Goal: Book appointment/travel/reservation

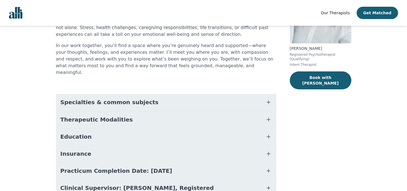
scroll to position [77, 0]
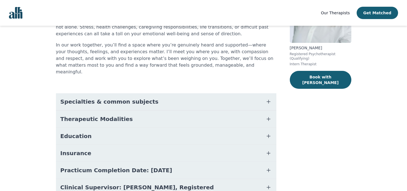
click at [113, 98] on span "Specialties & common subjects" at bounding box center [109, 102] width 98 height 8
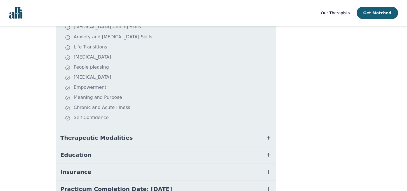
scroll to position [166, 0]
click at [104, 135] on button "Therapeutic Modalities" at bounding box center [166, 136] width 220 height 17
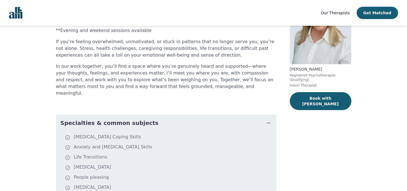
scroll to position [0, 0]
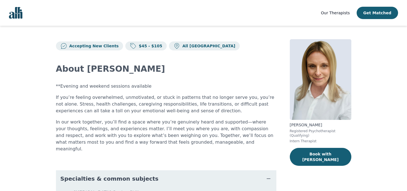
click at [136, 114] on div "**Evening and weekend sessions available If you’re feeling overwhelmed, unmotiv…" at bounding box center [166, 117] width 220 height 69
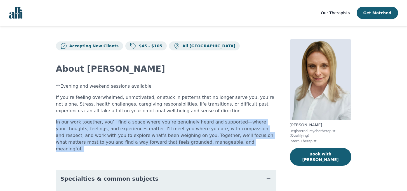
click at [146, 96] on p "If you’re feeling overwhelmed, unmotivated, or stuck in patterns that no longer…" at bounding box center [166, 104] width 220 height 20
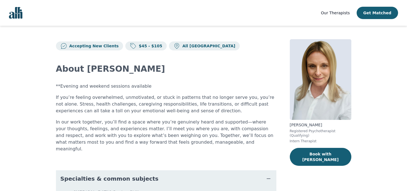
click at [146, 96] on p "If you’re feeling overwhelmed, unmotivated, or stuck in patterns that no longer…" at bounding box center [166, 104] width 220 height 20
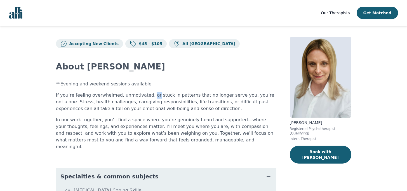
scroll to position [3, 0]
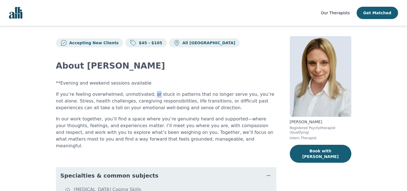
click at [145, 42] on p "$45 - $105" at bounding box center [149, 43] width 26 height 6
click at [122, 112] on div "**Evening and weekend sessions available If you’re feeling overwhelmed, unmotiv…" at bounding box center [166, 114] width 220 height 69
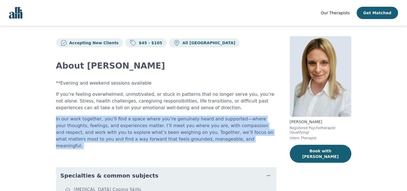
scroll to position [0, 0]
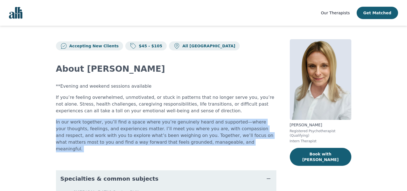
click at [123, 91] on div "**Evening and weekend sessions available If you’re feeling overwhelmed, unmotiv…" at bounding box center [166, 117] width 220 height 69
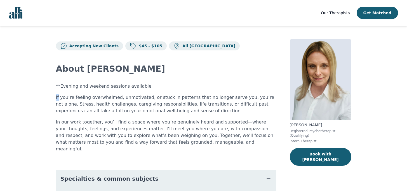
click at [123, 91] on div "**Evening and weekend sessions available If you’re feeling overwhelmed, unmotiv…" at bounding box center [166, 117] width 220 height 69
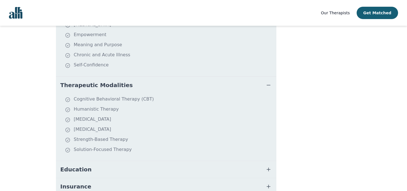
scroll to position [276, 0]
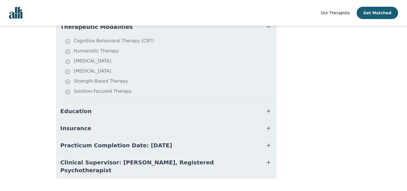
click at [114, 120] on button "Insurance" at bounding box center [166, 128] width 220 height 17
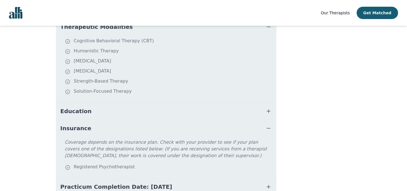
click at [110, 106] on button "Education" at bounding box center [166, 111] width 220 height 17
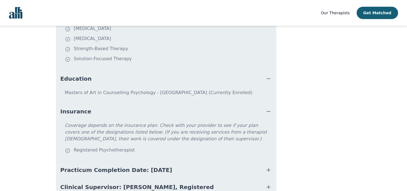
scroll to position [333, 0]
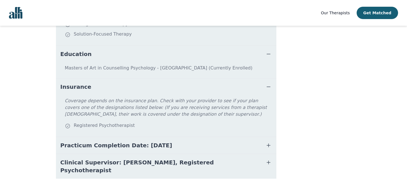
click at [100, 158] on span "Clinical Supervisor: [PERSON_NAME], Registered Psychotherapist" at bounding box center [159, 166] width 198 height 16
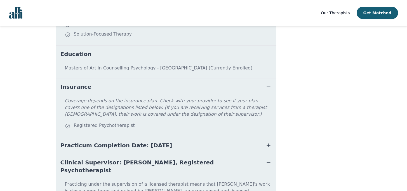
scroll to position [362, 0]
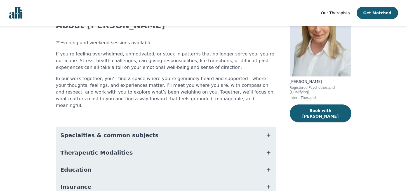
scroll to position [102, 0]
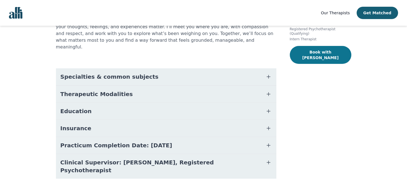
click at [311, 50] on button "Book with [PERSON_NAME]" at bounding box center [320, 55] width 61 height 18
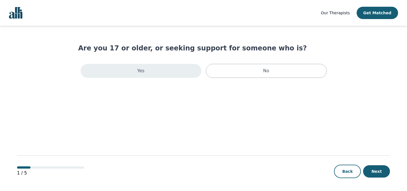
click at [170, 72] on div "Yes" at bounding box center [140, 71] width 121 height 14
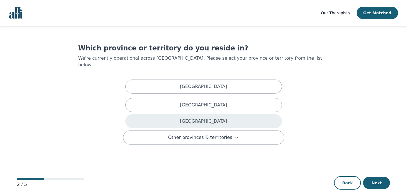
click at [220, 114] on div "[GEOGRAPHIC_DATA]" at bounding box center [203, 121] width 156 height 14
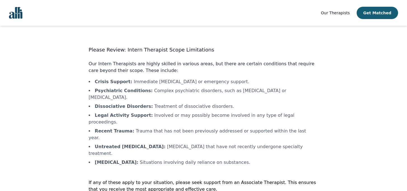
scroll to position [8, 0]
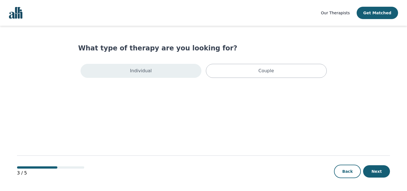
click at [170, 73] on div "Individual" at bounding box center [140, 71] width 121 height 14
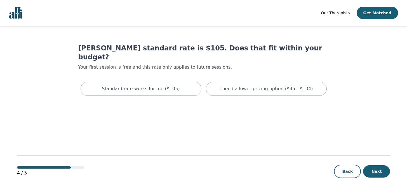
click at [188, 48] on h1 "[PERSON_NAME] standard rate is $105. Does that fit within your budget?" at bounding box center [203, 53] width 250 height 18
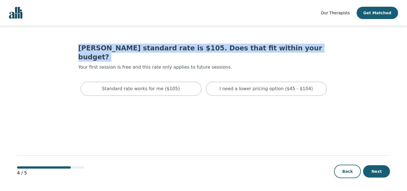
click at [188, 64] on p "Your first session is free and this rate only applies to future sessions." at bounding box center [203, 67] width 250 height 7
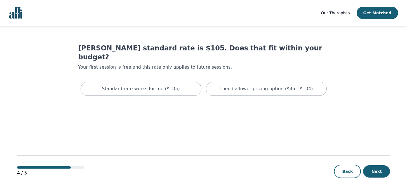
click at [188, 64] on p "Your first session is free and this rate only applies to future sessions." at bounding box center [203, 67] width 250 height 7
click at [198, 49] on h1 "[PERSON_NAME] standard rate is $105. Does that fit within your budget?" at bounding box center [203, 53] width 250 height 18
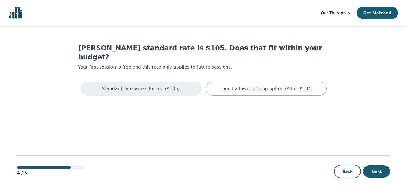
click at [167, 82] on div "Standard rate works for me ($105)" at bounding box center [140, 89] width 121 height 14
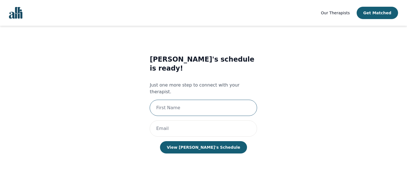
click at [185, 99] on input "text" at bounding box center [203, 107] width 107 height 16
type input "Malak"
click at [188, 99] on input "Malak" at bounding box center [203, 107] width 107 height 16
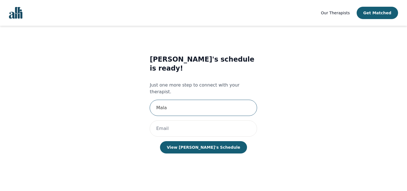
type input "Malak"
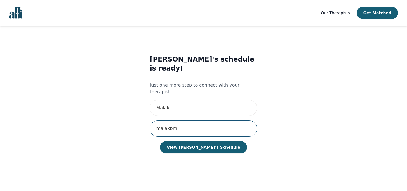
type input "[EMAIL_ADDRESS][DOMAIN_NAME]"
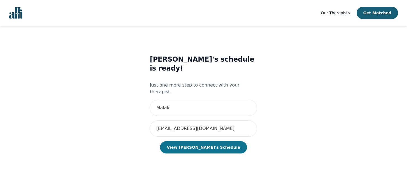
click at [195, 141] on button "View [PERSON_NAME]'s Schedule" at bounding box center [203, 147] width 87 height 12
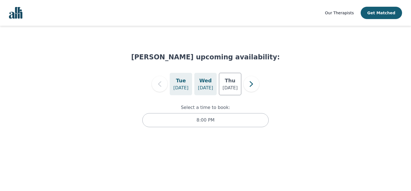
click at [205, 85] on p "[DATE]" at bounding box center [205, 87] width 15 height 7
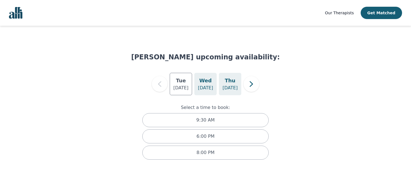
click at [226, 84] on h5 "Thu" at bounding box center [230, 81] width 11 height 8
click at [184, 85] on p "[DATE]" at bounding box center [180, 87] width 15 height 7
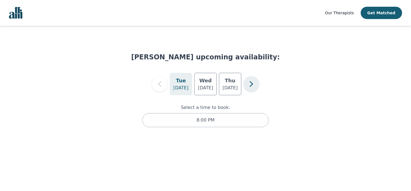
click at [245, 88] on button "button" at bounding box center [251, 84] width 16 height 16
click at [205, 86] on p "[DATE]" at bounding box center [205, 87] width 15 height 7
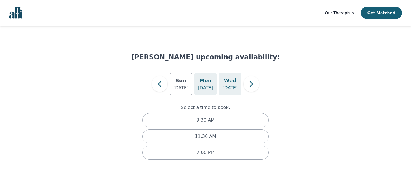
click at [227, 85] on p "[DATE]" at bounding box center [229, 87] width 15 height 7
click at [246, 85] on icon "button" at bounding box center [251, 83] width 11 height 11
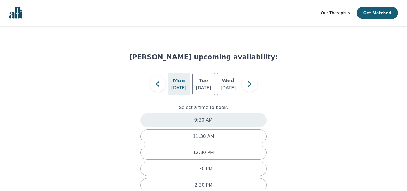
click at [176, 119] on div "9:30 AM" at bounding box center [203, 120] width 126 height 14
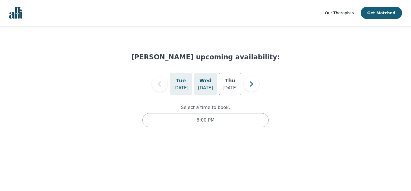
click at [206, 84] on h5 "Wed" at bounding box center [205, 81] width 12 height 8
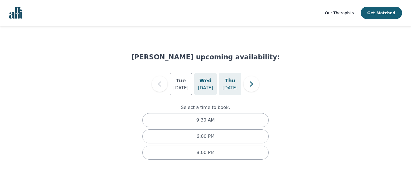
click at [233, 79] on h5 "Thu" at bounding box center [230, 81] width 11 height 8
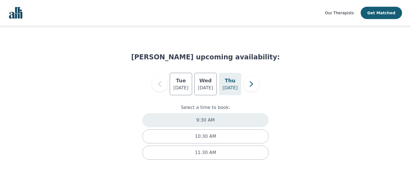
click at [214, 120] on div "9:30 AM" at bounding box center [205, 120] width 126 height 14
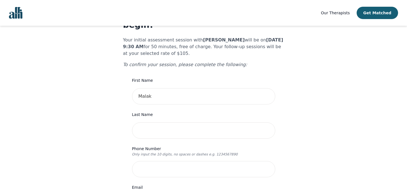
scroll to position [34, 0]
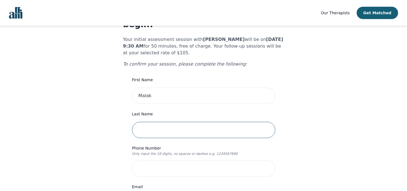
click at [151, 122] on input "text" at bounding box center [203, 130] width 143 height 16
type input "Madi"
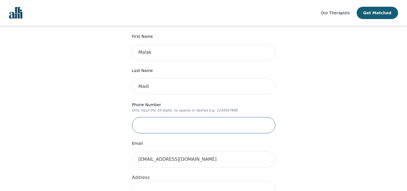
scroll to position [85, 0]
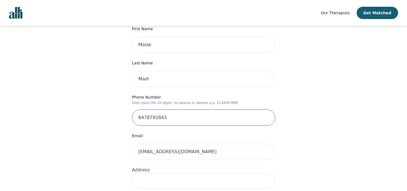
type input "6478792843"
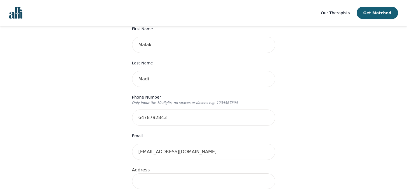
click at [66, 165] on div "Your therapy journey is about to begin! Your initial assessment session with [P…" at bounding box center [203, 190] width 393 height 501
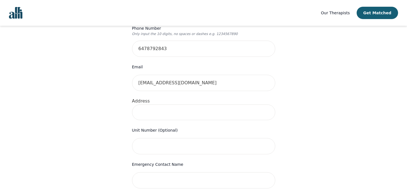
scroll to position [157, 0]
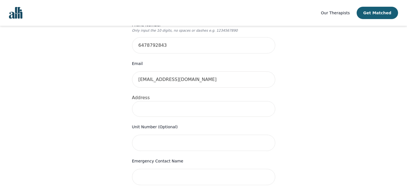
click at [155, 101] on input at bounding box center [203, 109] width 143 height 16
type input "[STREET_ADDRESS]"
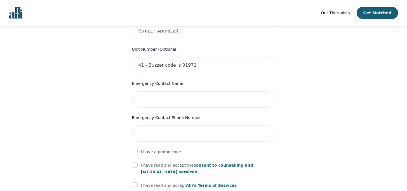
scroll to position [237, 0]
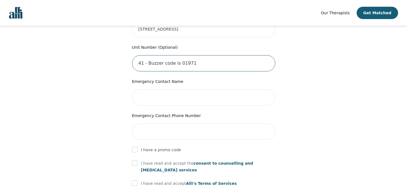
drag, startPoint x: 146, startPoint y: 50, endPoint x: 234, endPoint y: 58, distance: 88.7
click at [234, 58] on input "41 - Buzzer code is 01971" at bounding box center [203, 63] width 143 height 16
type input "41"
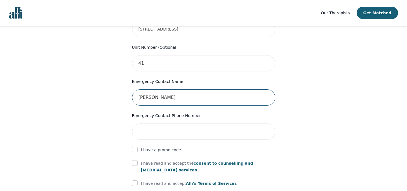
type input "[PERSON_NAME]"
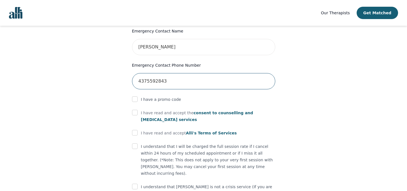
scroll to position [313, 0]
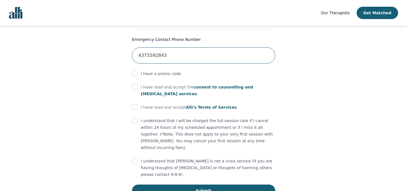
type input "4375592843"
click at [135, 84] on input "checkbox" at bounding box center [135, 87] width 6 height 6
checkbox input "true"
click at [135, 104] on input "checkbox" at bounding box center [135, 107] width 6 height 6
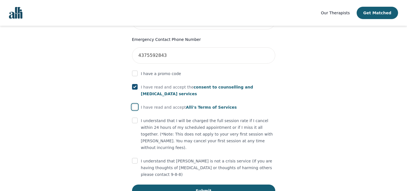
checkbox input "true"
click at [135, 117] on input "checkbox" at bounding box center [135, 120] width 6 height 6
checkbox input "true"
click at [136, 158] on input "checkbox" at bounding box center [135, 161] width 6 height 6
checkbox input "true"
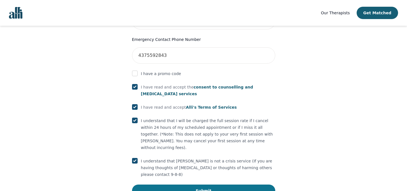
click at [177, 184] on button "Submit" at bounding box center [203, 190] width 143 height 12
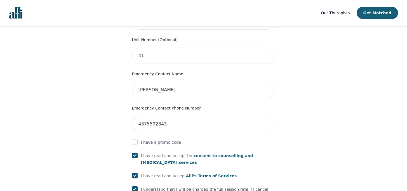
scroll to position [107, 0]
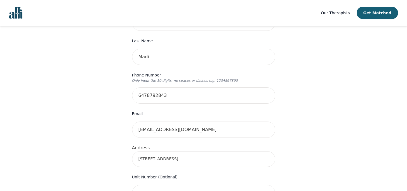
click at [161, 151] on input "[STREET_ADDRESS]" at bounding box center [203, 159] width 143 height 16
click at [191, 151] on input "[STREET_ADDRESS]" at bounding box center [203, 159] width 143 height 16
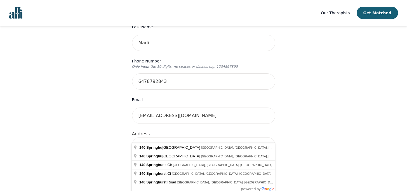
scroll to position [124, 0]
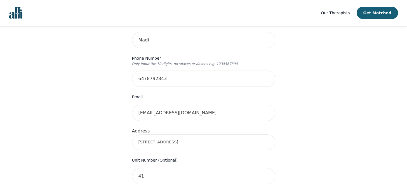
type input "[STREET_ADDRESS]"
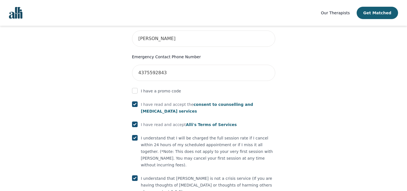
scroll to position [334, 0]
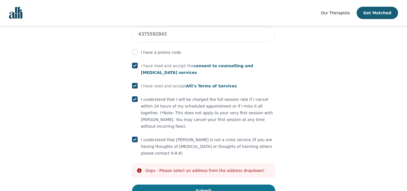
click at [173, 184] on button "Submit" at bounding box center [203, 190] width 143 height 12
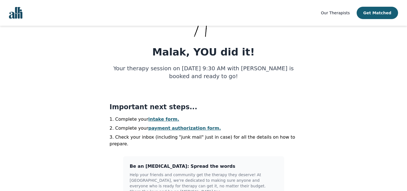
scroll to position [60, 0]
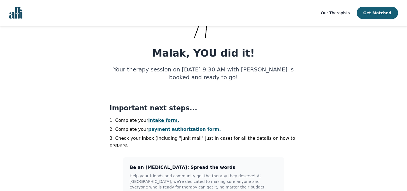
click at [153, 118] on link "intake form." at bounding box center [163, 119] width 31 height 5
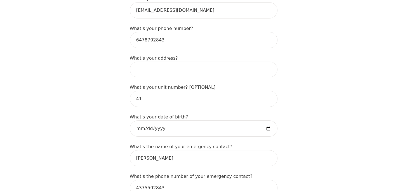
scroll to position [199, 0]
click at [154, 61] on input at bounding box center [204, 69] width 148 height 16
type input "[STREET_ADDRESS]"
type input "Malak"
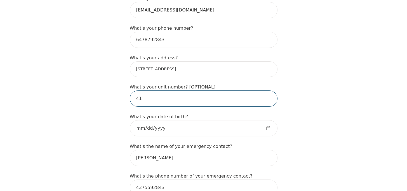
click at [153, 90] on input "41" at bounding box center [204, 98] width 148 height 16
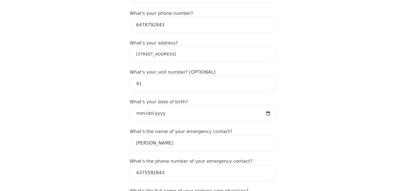
scroll to position [224, 0]
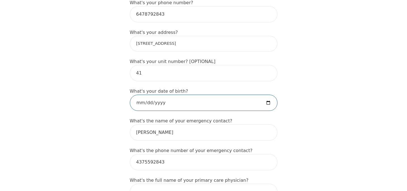
click at [165, 94] on input "date" at bounding box center [204, 102] width 148 height 16
type input "[DATE]"
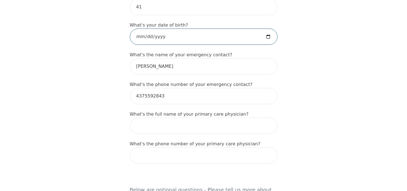
scroll to position [290, 0]
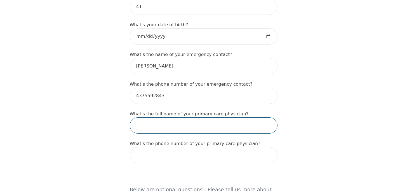
click at [161, 121] on input "text" at bounding box center [204, 125] width 148 height 16
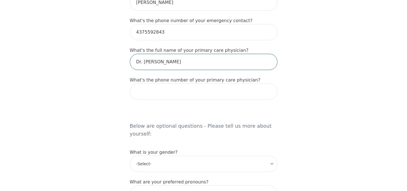
scroll to position [354, 0]
type input "Dr. [PERSON_NAME]"
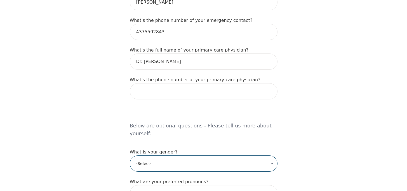
click at [179, 155] on select "-Select- [DEMOGRAPHIC_DATA] [DEMOGRAPHIC_DATA] [DEMOGRAPHIC_DATA] [DEMOGRAPHIC_…" at bounding box center [204, 163] width 148 height 16
select select "[DEMOGRAPHIC_DATA]"
click at [130, 155] on select "-Select- [DEMOGRAPHIC_DATA] [DEMOGRAPHIC_DATA] [DEMOGRAPHIC_DATA] [DEMOGRAPHIC_…" at bounding box center [204, 163] width 148 height 16
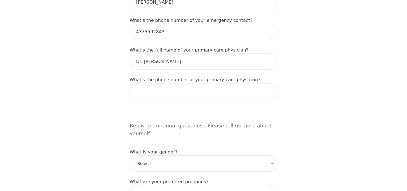
click at [110, 101] on div "Intake Assessment for Malak Madi Part 1 of 2: Tell Us About Yourself Please com…" at bounding box center [203, 89] width 407 height 843
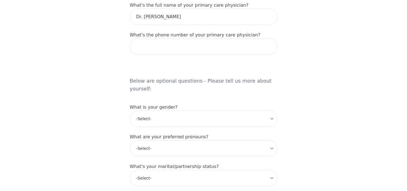
scroll to position [407, 0]
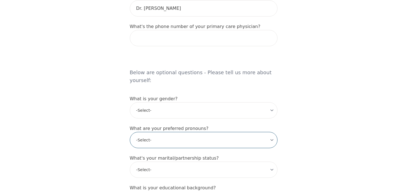
click at [159, 132] on select "-Select- he/him she/her they/them ze/zir xe/xem ey/em ve/ver tey/ter e/e per/pe…" at bounding box center [204, 140] width 148 height 16
select select "she/her"
click at [130, 132] on select "-Select- he/him she/her they/them ze/zir xe/xem ey/em ve/ver tey/ter e/e per/pe…" at bounding box center [204, 140] width 148 height 16
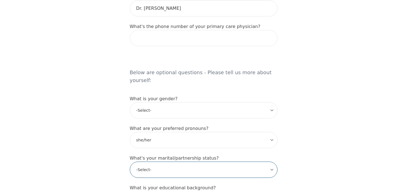
click at [164, 161] on select "-Select- Single Partnered Married Common Law Widowed Separated Divorced" at bounding box center [204, 169] width 148 height 16
select select "Married"
click at [130, 161] on select "-Select- Single Partnered Married Common Law Widowed Separated Divorced" at bounding box center [204, 169] width 148 height 16
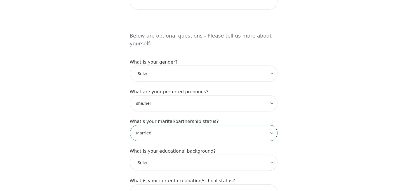
scroll to position [448, 0]
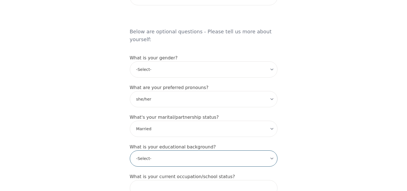
click at [155, 150] on select "-Select- Less than high school High school Associate degree Bachelor degree Mas…" at bounding box center [204, 158] width 148 height 16
select select "Bachelor degree"
click at [130, 150] on select "-Select- Less than high school High school Associate degree Bachelor degree Mas…" at bounding box center [204, 158] width 148 height 16
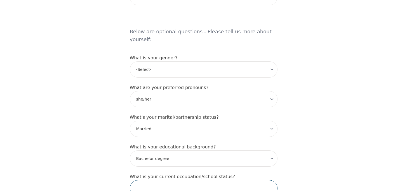
click at [164, 180] on input "text" at bounding box center [204, 188] width 148 height 16
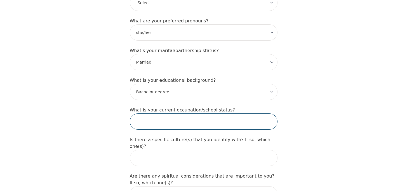
scroll to position [515, 0]
type input "Full-time"
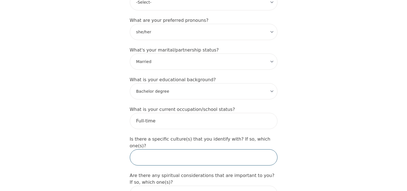
click at [177, 149] on input "text" at bounding box center [204, 157] width 148 height 16
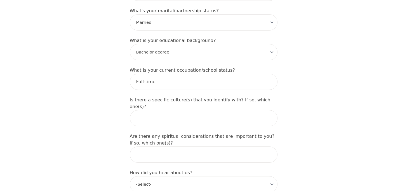
click at [181, 133] on label "Are there any spiritual considerations that are important to you? If so, which …" at bounding box center [202, 139] width 144 height 12
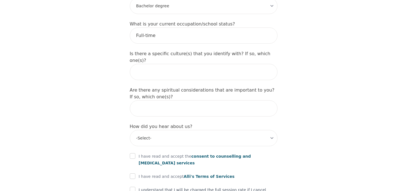
scroll to position [605, 0]
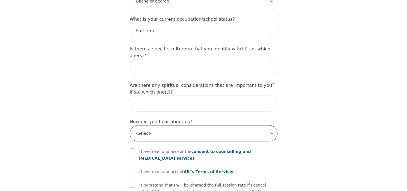
click at [175, 125] on select "-Select- Physician/Specialist Friend Facebook Instagram Google Search Google Ad…" at bounding box center [204, 133] width 148 height 16
select select "Physician/Specialist"
click at [130, 125] on select "-Select- Physician/Specialist Friend Facebook Instagram Google Search Google Ad…" at bounding box center [204, 133] width 148 height 16
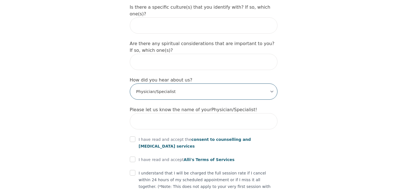
scroll to position [651, 0]
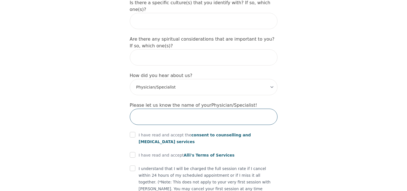
click at [172, 108] on input "text" at bounding box center [204, 116] width 148 height 16
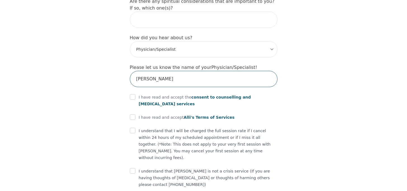
type input "[PERSON_NAME]"
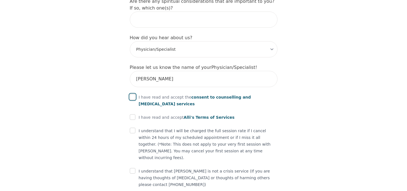
click at [133, 94] on input "checkbox" at bounding box center [133, 97] width 6 height 6
checkbox input "true"
click at [134, 114] on input "checkbox" at bounding box center [133, 117] width 6 height 6
checkbox input "true"
click at [133, 127] on input "checkbox" at bounding box center [133, 130] width 6 height 6
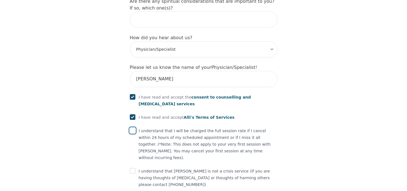
checkbox input "true"
click at [133, 168] on input "checkbox" at bounding box center [133, 171] width 6 height 6
checkbox input "true"
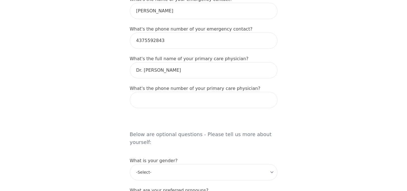
scroll to position [247, 0]
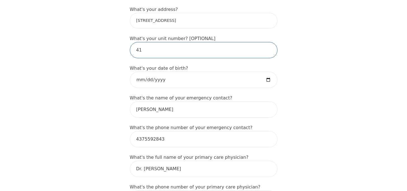
click at [153, 43] on input "41" at bounding box center [204, 50] width 148 height 16
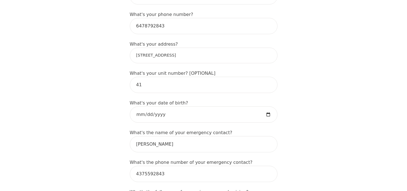
scroll to position [208, 0]
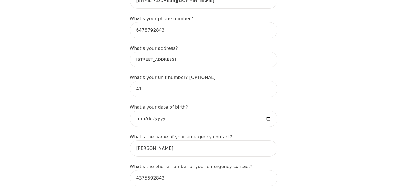
click at [159, 52] on input "[STREET_ADDRESS]" at bounding box center [204, 60] width 148 height 16
click at [191, 52] on input "[STREET_ADDRESS]" at bounding box center [204, 60] width 148 height 16
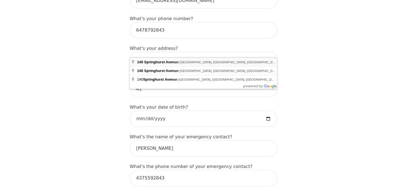
type input "[STREET_ADDRESS]"
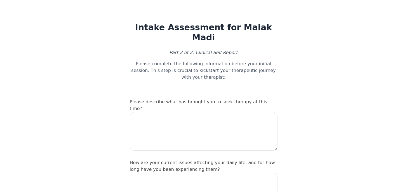
click at [180, 60] on p "Please complete the following information before your initial session. This ste…" at bounding box center [204, 70] width 148 height 20
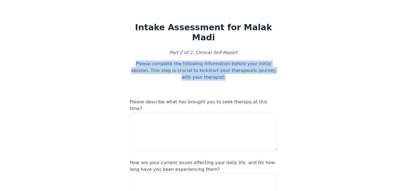
click at [180, 60] on p "Please complete the following information before your initial session. This ste…" at bounding box center [204, 70] width 148 height 20
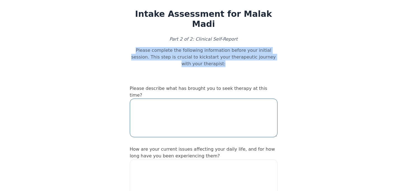
click at [172, 98] on textarea at bounding box center [204, 117] width 148 height 39
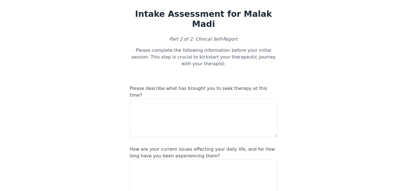
click at [181, 86] on label "Please describe what has brought you to seek therapy at this time?" at bounding box center [198, 92] width 137 height 12
click at [177, 98] on textarea at bounding box center [204, 117] width 148 height 39
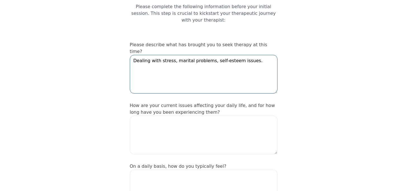
scroll to position [62, 0]
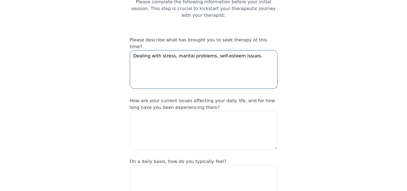
type textarea "Dealing with stress, marital problems, self-esteem issues."
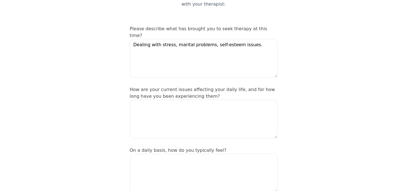
click at [180, 87] on label "How are your current issues affecting your daily life, and for how long have yo…" at bounding box center [202, 93] width 145 height 12
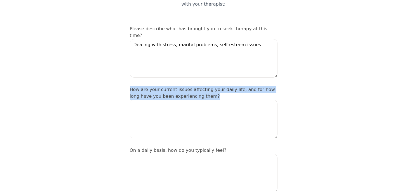
scroll to position [60, 0]
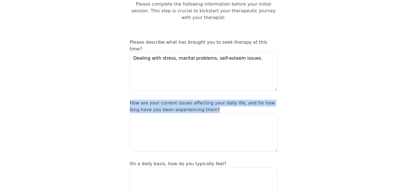
click at [167, 115] on textarea at bounding box center [204, 132] width 148 height 39
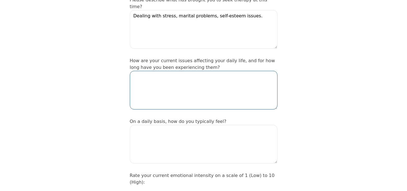
scroll to position [74, 0]
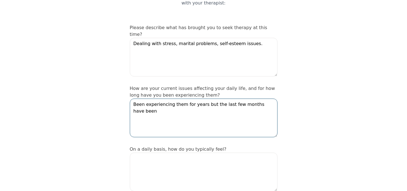
type textarea "Been experiencing them for years but the last few months have been"
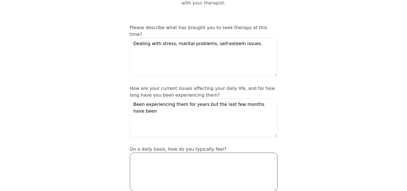
click at [172, 152] on textarea at bounding box center [204, 171] width 148 height 39
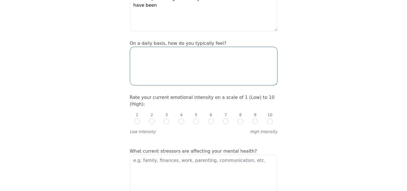
scroll to position [180, 0]
click at [239, 118] on input "radio" at bounding box center [240, 121] width 6 height 6
radio input "true"
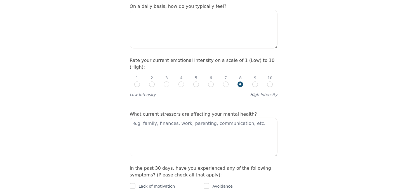
scroll to position [217, 0]
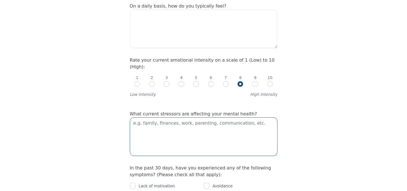
click at [239, 117] on textarea at bounding box center [204, 136] width 148 height 39
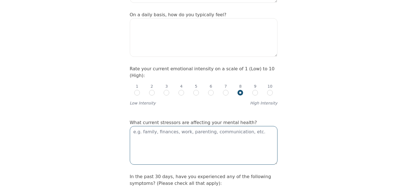
scroll to position [210, 0]
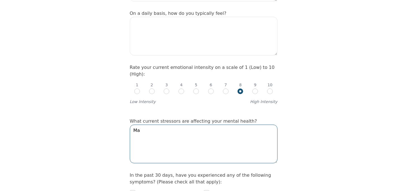
type textarea "M"
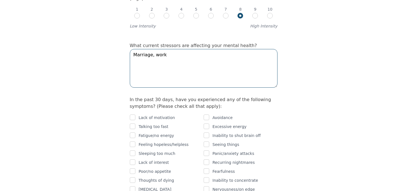
scroll to position [290, 0]
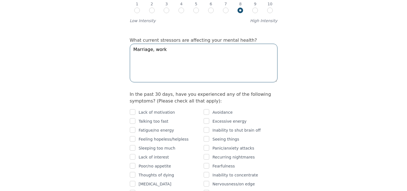
type textarea "Marriage, work"
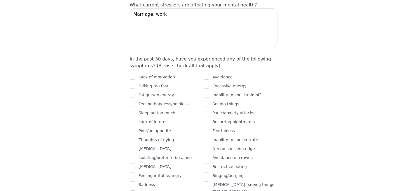
scroll to position [327, 0]
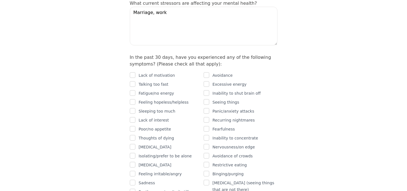
click at [211, 72] on div "Avoidance" at bounding box center [240, 75] width 74 height 7
click at [208, 72] on input "checkbox" at bounding box center [206, 75] width 6 height 6
checkbox input "true"
click at [208, 90] on input "checkbox" at bounding box center [206, 93] width 6 height 6
checkbox input "true"
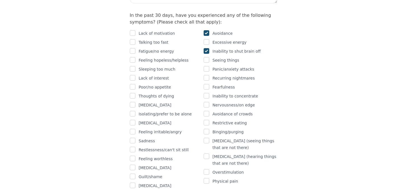
scroll to position [370, 0]
click at [132, 128] on input "checkbox" at bounding box center [133, 131] width 6 height 6
checkbox input "true"
click at [133, 137] on input "checkbox" at bounding box center [133, 140] width 6 height 6
checkbox input "true"
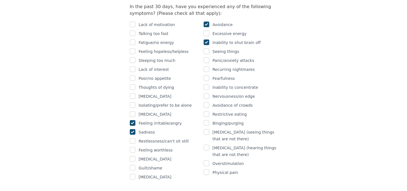
scroll to position [380, 0]
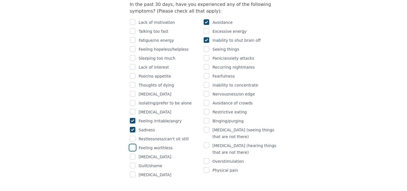
click at [134, 144] on input "checkbox" at bounding box center [133, 147] width 6 height 6
checkbox input "true"
click at [131, 162] on input "checkbox" at bounding box center [133, 165] width 6 height 6
checkbox input "true"
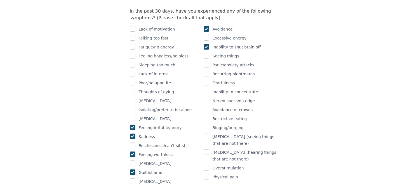
scroll to position [373, 0]
click at [207, 165] on input "checkbox" at bounding box center [206, 168] width 6 height 6
checkbox input "true"
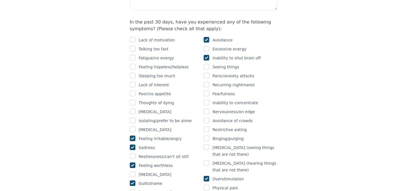
scroll to position [362, 0]
click at [209, 109] on div "Nervousness/on edge" at bounding box center [240, 112] width 74 height 7
click at [207, 109] on input "checkbox" at bounding box center [206, 112] width 6 height 6
checkbox input "true"
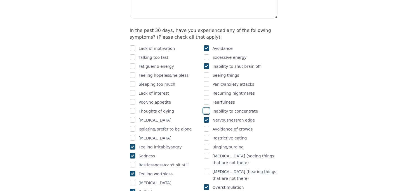
click at [206, 108] on input "checkbox" at bounding box center [206, 111] width 6 height 6
checkbox input "true"
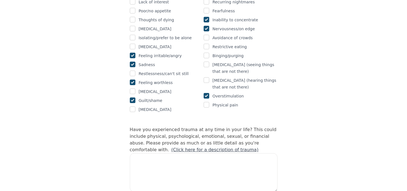
scroll to position [466, 0]
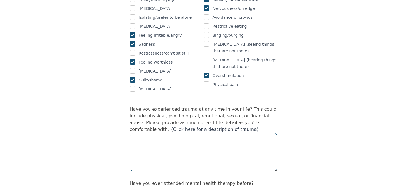
click at [190, 132] on textarea at bounding box center [204, 151] width 148 height 39
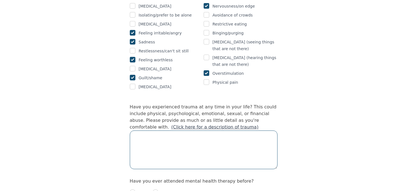
scroll to position [468, 0]
click at [178, 124] on link "(Click here for a description of trauma)" at bounding box center [214, 126] width 87 height 5
click at [117, 99] on div "Intake Assessment for Malak Madi Part 2 of 2: Clinical Self-Report Please compl…" at bounding box center [203, 75] width 407 height 1042
click at [156, 130] on textarea at bounding box center [204, 149] width 148 height 39
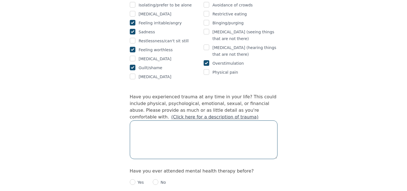
scroll to position [480, 0]
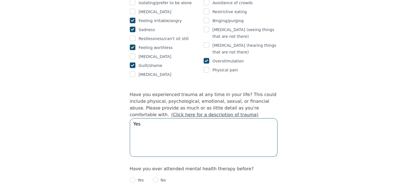
type textarea "Yes"
click at [105, 129] on div "Intake Assessment for Malak Madi Part 2 of 2: Clinical Self-Report Please compl…" at bounding box center [203, 63] width 407 height 1042
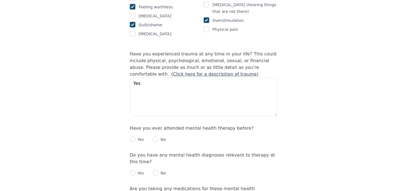
scroll to position [521, 0]
click at [134, 136] on input "radio" at bounding box center [133, 139] width 6 height 6
radio input "true"
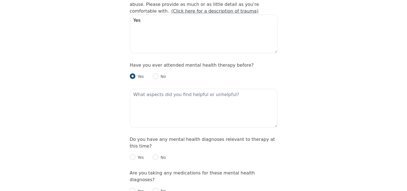
scroll to position [584, 0]
click at [171, 136] on label "Do you have any mental health diagnoses relevant to therapy at this time?" at bounding box center [202, 142] width 145 height 12
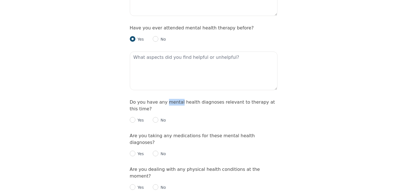
scroll to position [622, 0]
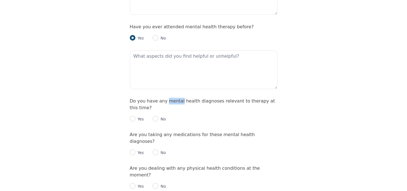
click at [177, 131] on div "Are you taking any medications for these mental health diagnoses? Yes No" at bounding box center [204, 143] width 148 height 25
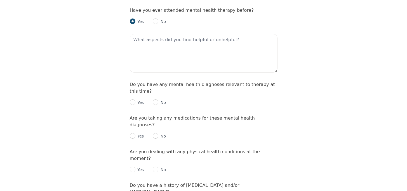
scroll to position [642, 0]
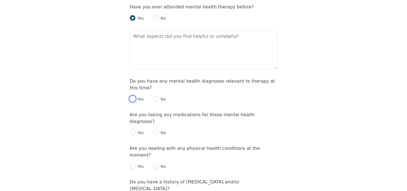
click at [134, 96] on input "radio" at bounding box center [133, 99] width 6 height 6
radio input "true"
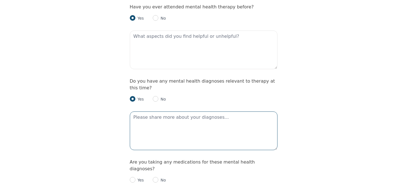
click at [142, 111] on textarea at bounding box center [204, 130] width 148 height 39
type textarea "[MEDICAL_DATA]"
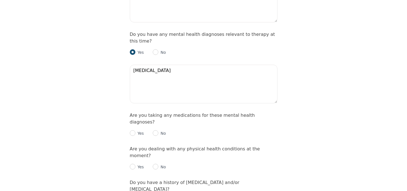
scroll to position [692, 0]
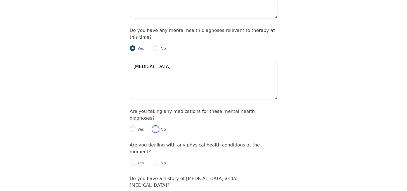
click at [154, 126] on input "radio" at bounding box center [156, 129] width 6 height 6
radio input "true"
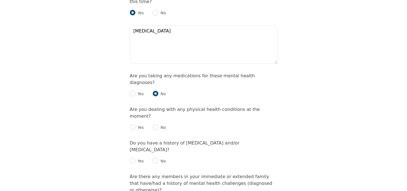
scroll to position [728, 0]
click at [156, 124] on input "radio" at bounding box center [156, 127] width 6 height 6
radio input "true"
click at [133, 157] on input "radio" at bounding box center [133, 160] width 6 height 6
radio input "true"
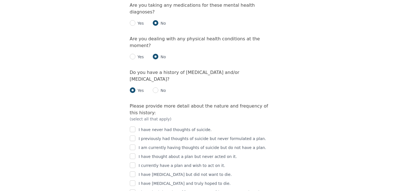
scroll to position [798, 0]
checkbox input "true"
click at [133, 180] on input "checkbox" at bounding box center [133, 183] width 6 height 6
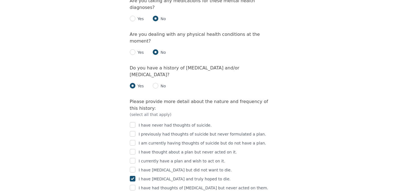
scroll to position [805, 0]
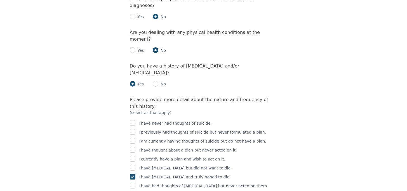
click at [132, 174] on input "checkbox" at bounding box center [133, 177] width 6 height 6
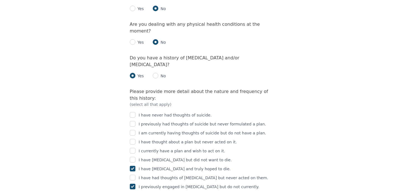
scroll to position [814, 0]
click at [133, 165] on input "checkbox" at bounding box center [133, 168] width 6 height 6
checkbox input "false"
click at [132, 156] on input "checkbox" at bounding box center [133, 159] width 6 height 6
checkbox input "true"
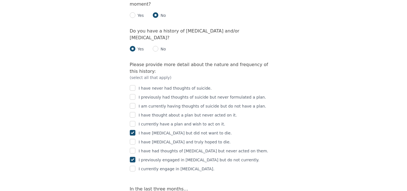
scroll to position [893, 0]
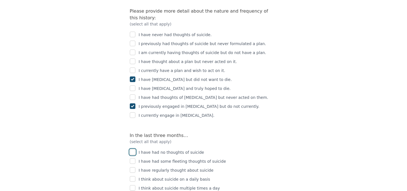
click at [133, 149] on input "checkbox" at bounding box center [133, 152] width 6 height 6
checkbox input "true"
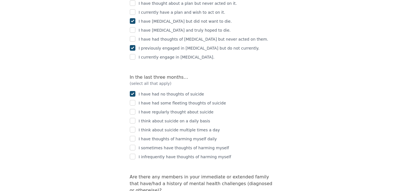
scroll to position [952, 0]
click at [158, 173] on label "Are there any members in your immediate or extended family that have/had a hist…" at bounding box center [201, 182] width 143 height 19
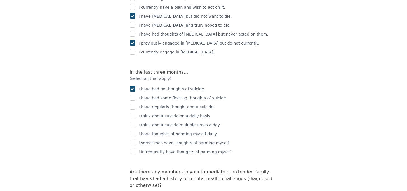
scroll to position [958, 0]
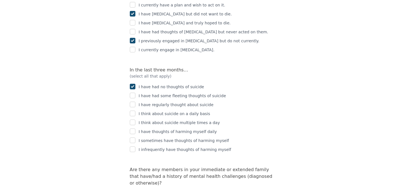
click at [132, 190] on input "radio" at bounding box center [133, 194] width 6 height 6
radio input "true"
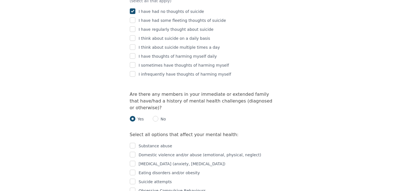
scroll to position [1034, 0]
click at [132, 151] on input "checkbox" at bounding box center [133, 154] width 6 height 6
checkbox input "true"
click at [133, 160] on input "checkbox" at bounding box center [133, 163] width 6 height 6
checkbox input "true"
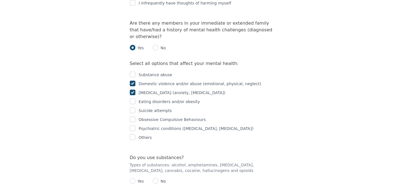
scroll to position [1105, 0]
click at [143, 161] on p "Types of substances: alcohol, amphetamines, [MEDICAL_DATA], [MEDICAL_DATA], can…" at bounding box center [204, 166] width 148 height 11
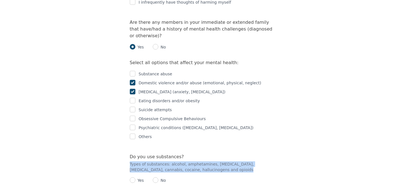
click at [136, 177] on p "Yes" at bounding box center [139, 180] width 9 height 6
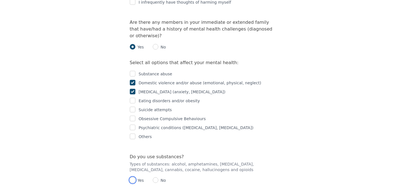
click at [132, 177] on input "radio" at bounding box center [133, 180] width 6 height 6
radio input "true"
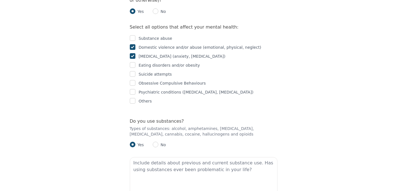
scroll to position [1144, 0]
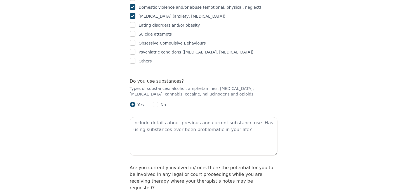
scroll to position [1183, 0]
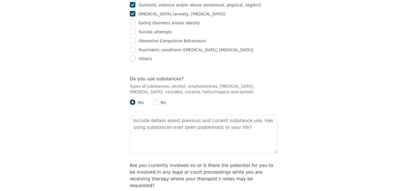
click at [156, 162] on label "Are you currently involved in/ or is there the potential for you to be involved…" at bounding box center [201, 174] width 143 height 25
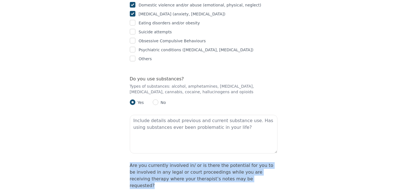
click at [156, 162] on label "Are you currently involved in/ or is there the potential for you to be involved…" at bounding box center [201, 174] width 143 height 25
click at [190, 162] on label "Are you currently involved in/ or is there the potential for you to be involved…" at bounding box center [201, 174] width 143 height 25
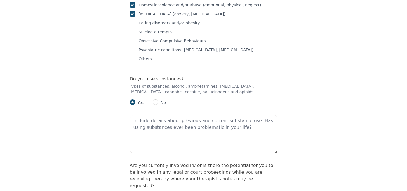
click at [190, 162] on label "Are you currently involved in/ or is there the potential for you to be involved…" at bounding box center [201, 174] width 143 height 25
radio input "true"
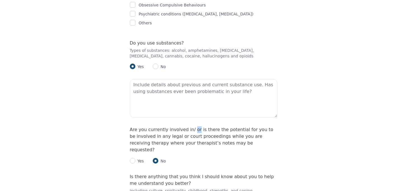
scroll to position [1219, 0]
click at [180, 173] on label "Is there anything that you think I should know about you to help me understand …" at bounding box center [202, 179] width 144 height 12
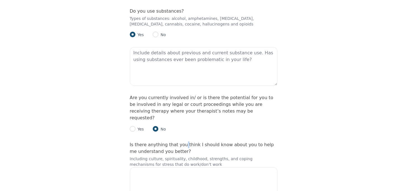
scroll to position [1281, 0]
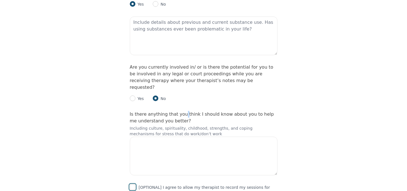
click at [131, 184] on input "checkbox" at bounding box center [133, 187] width 6 height 6
click at [132, 184] on input "checkbox" at bounding box center [133, 187] width 6 height 6
checkbox input "false"
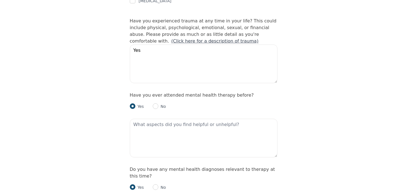
scroll to position [541, 0]
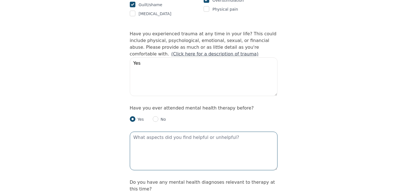
click at [154, 131] on textarea at bounding box center [204, 150] width 148 height 39
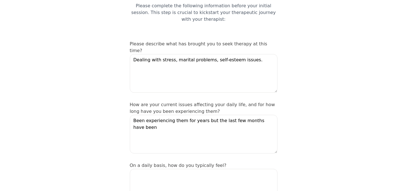
scroll to position [55, 0]
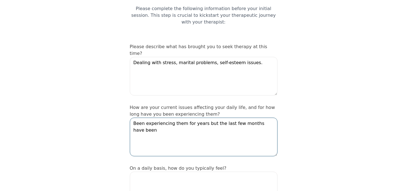
click at [168, 117] on textarea "Been experiencing them for years but the last few months have been" at bounding box center [204, 136] width 148 height 39
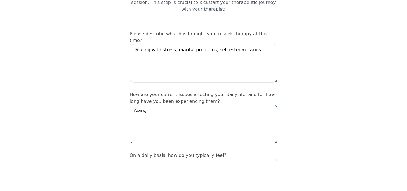
scroll to position [69, 0]
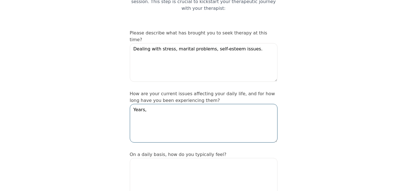
click at [155, 104] on textarea "Years," at bounding box center [204, 123] width 148 height 39
type textarea "Years"
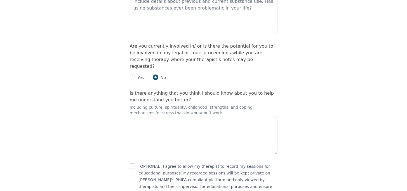
scroll to position [1303, 0]
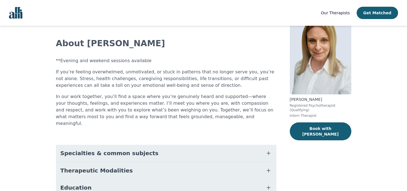
scroll to position [12, 0]
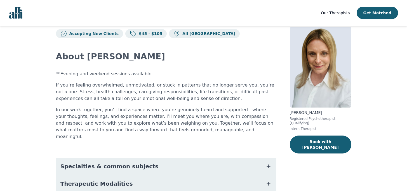
click at [100, 158] on button "Specialties & common subjects" at bounding box center [166, 166] width 220 height 17
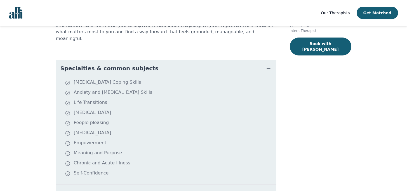
scroll to position [157, 0]
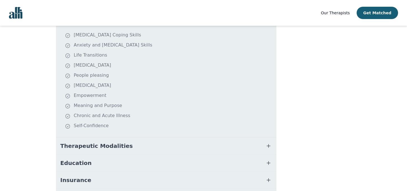
click at [93, 144] on button "Therapeutic Modalities" at bounding box center [166, 145] width 220 height 17
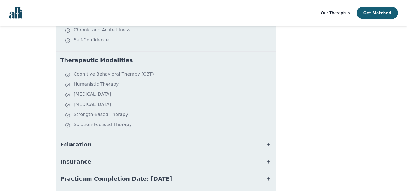
scroll to position [264, 0]
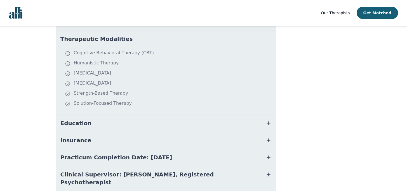
click at [95, 132] on button "Insurance" at bounding box center [166, 140] width 220 height 17
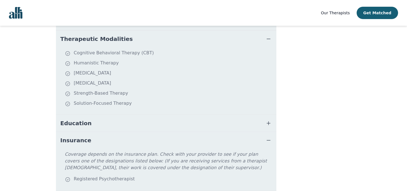
click at [97, 116] on button "Education" at bounding box center [166, 123] width 220 height 17
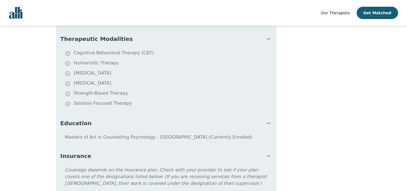
scroll to position [333, 0]
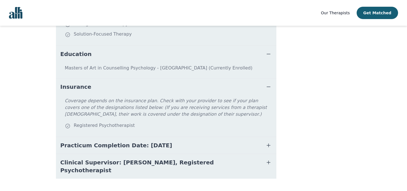
click at [96, 141] on span "Practicum Completion Date: [DATE]" at bounding box center [116, 145] width 112 height 8
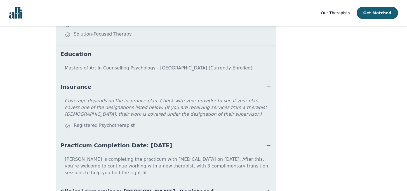
scroll to position [355, 0]
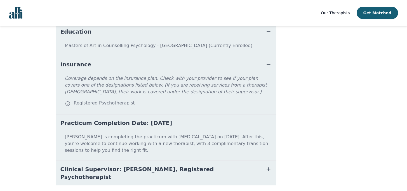
click at [92, 160] on button "Clinical Supervisor: [PERSON_NAME], Registered Psychotherapist" at bounding box center [166, 172] width 220 height 25
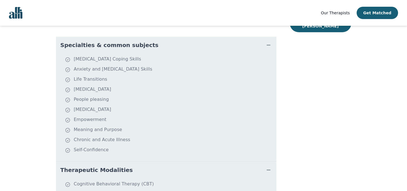
scroll to position [11, 0]
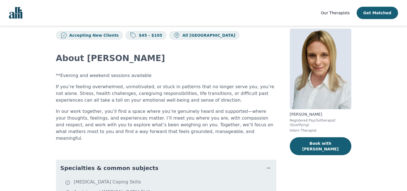
click at [112, 123] on p "In our work together, you’ll find a space where you’re genuinely heard and supp…" at bounding box center [166, 125] width 220 height 34
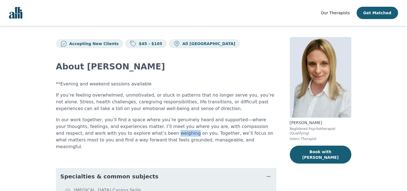
scroll to position [0, 0]
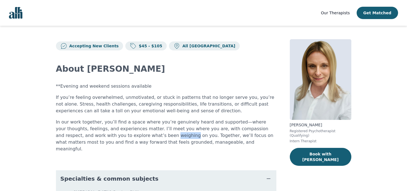
click at [124, 92] on div "**Evening and weekend sessions available If you’re feeling overwhelmed, unmotiv…" at bounding box center [166, 117] width 220 height 69
